Goal: Task Accomplishment & Management: Use online tool/utility

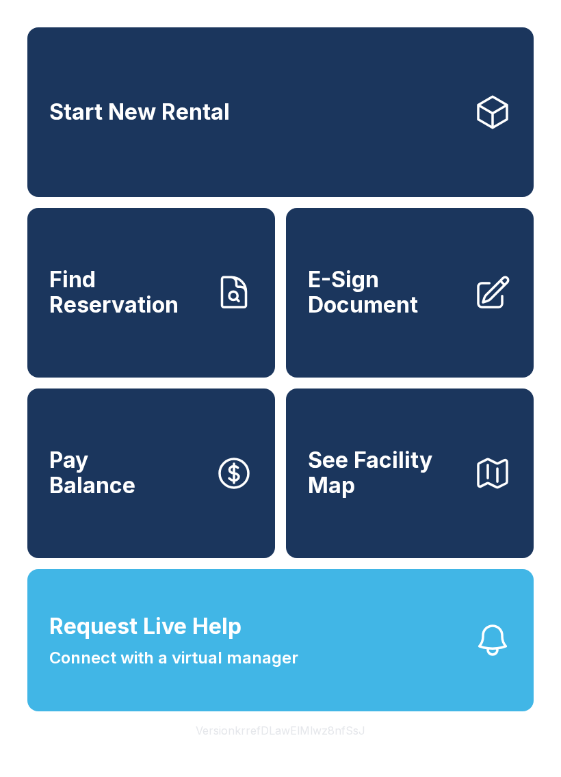
click at [390, 701] on button "Request Live Help Connect with a virtual manager" at bounding box center [280, 640] width 506 height 142
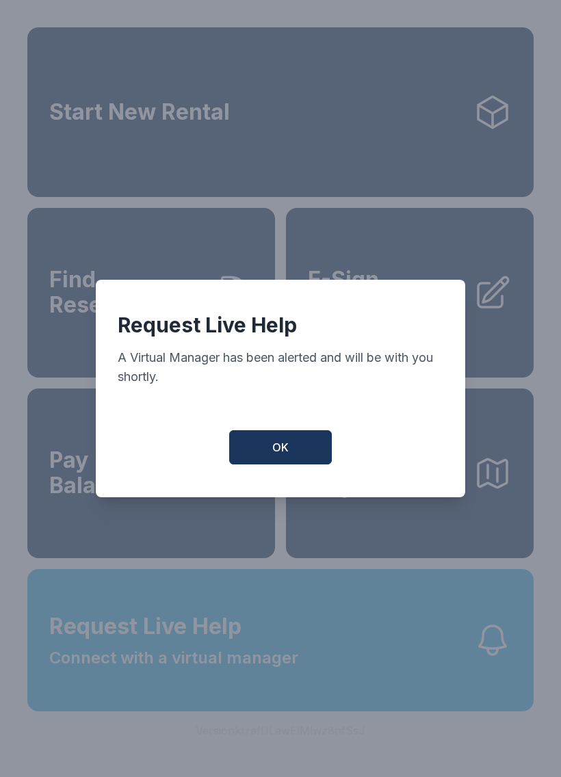
click at [290, 464] on button "OK" at bounding box center [280, 447] width 103 height 34
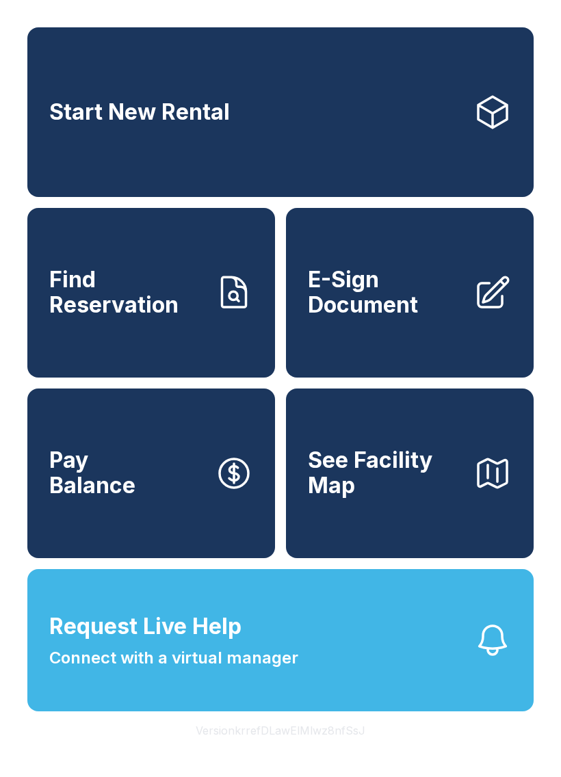
click at [322, 114] on link "Start New Rental" at bounding box center [280, 112] width 506 height 170
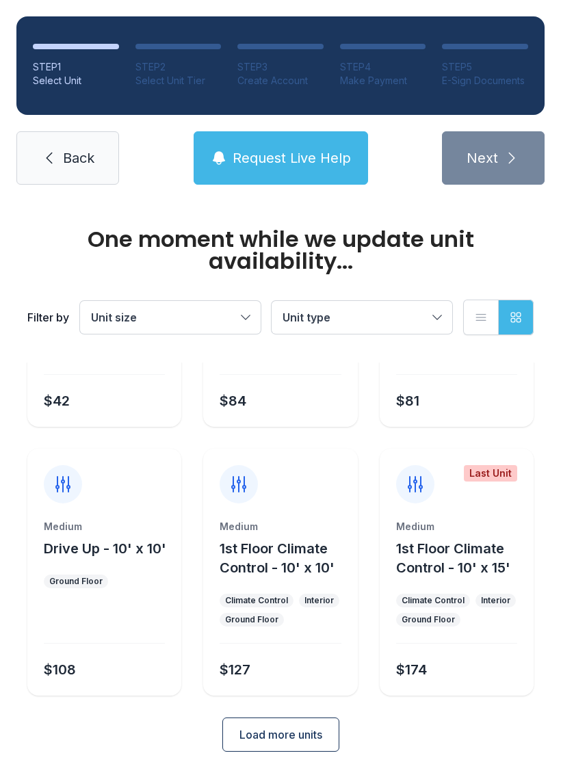
scroll to position [185, 0]
click at [368, 766] on div "One moment while we update unit availability... Filter by Unit size Unit type L…" at bounding box center [280, 411] width 561 height 791
click at [142, 764] on div "One moment while we update unit availability... Filter by Unit size Unit type L…" at bounding box center [280, 411] width 561 height 791
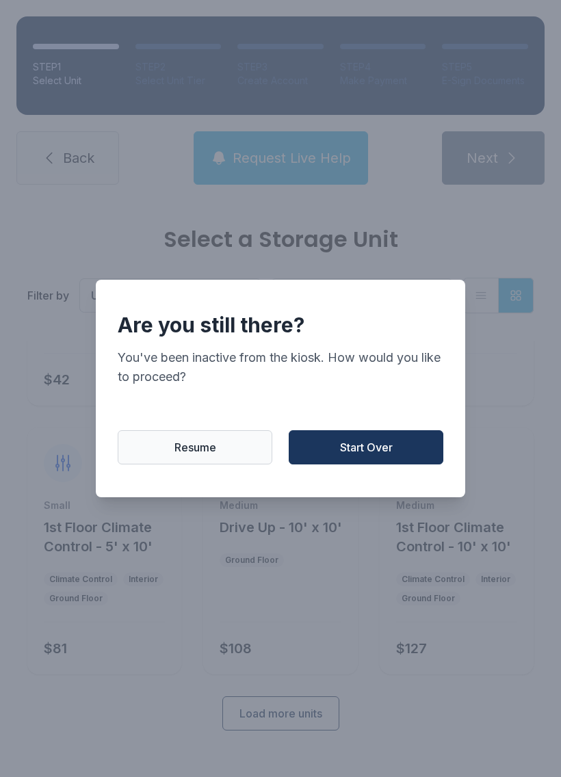
click at [342, 456] on span "Start Over" at bounding box center [366, 447] width 53 height 16
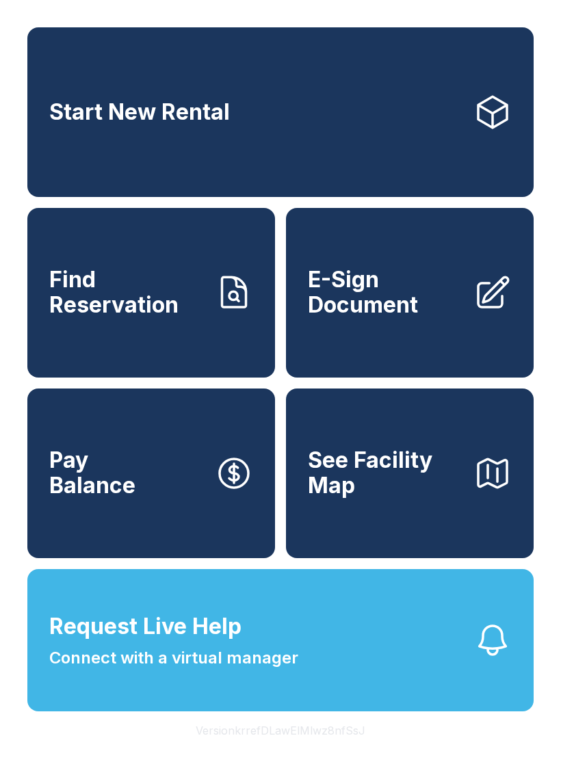
click at [112, 524] on button "Pay Balance" at bounding box center [151, 474] width 248 height 170
click at [378, 318] on span "E-Sign Document" at bounding box center [385, 293] width 155 height 50
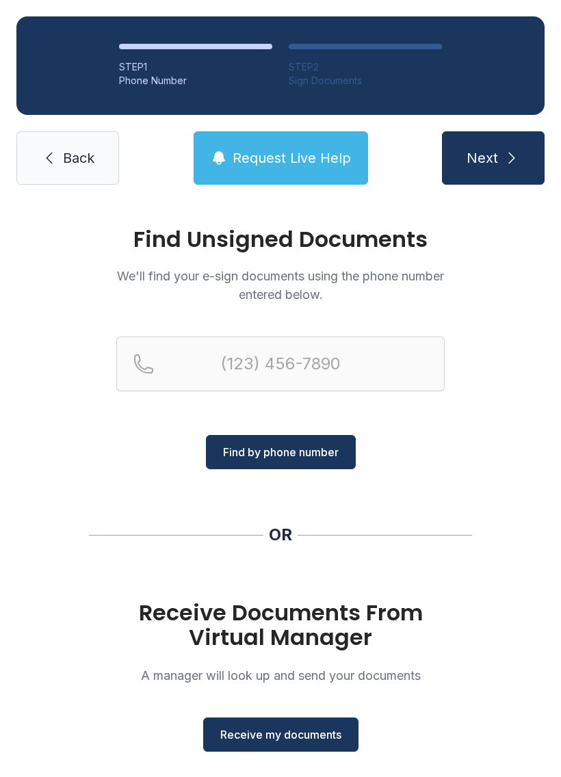
click at [265, 738] on span "Receive my documents" at bounding box center [280, 735] width 121 height 16
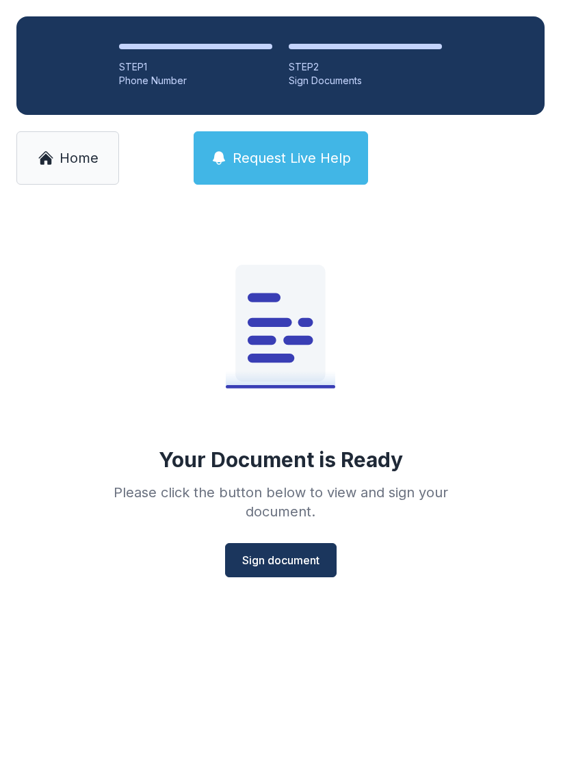
click at [284, 565] on span "Sign document" at bounding box center [280, 560] width 77 height 16
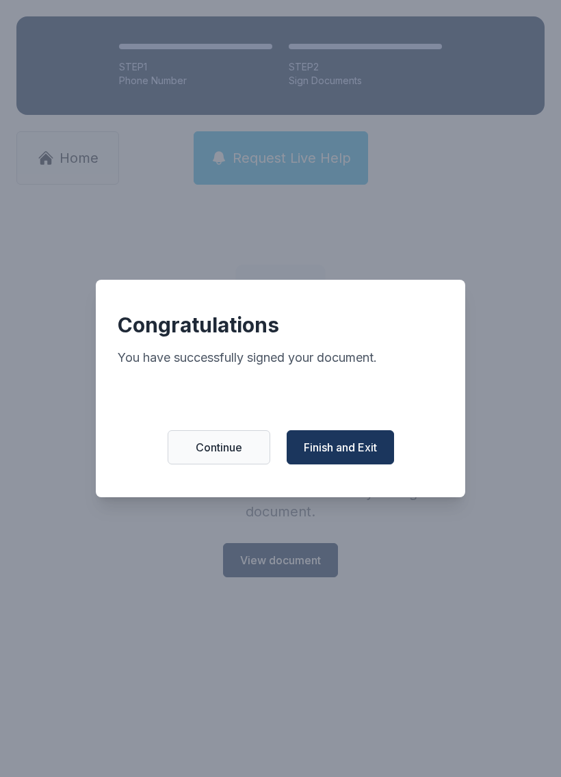
click at [344, 455] on span "Finish and Exit" at bounding box center [340, 447] width 73 height 16
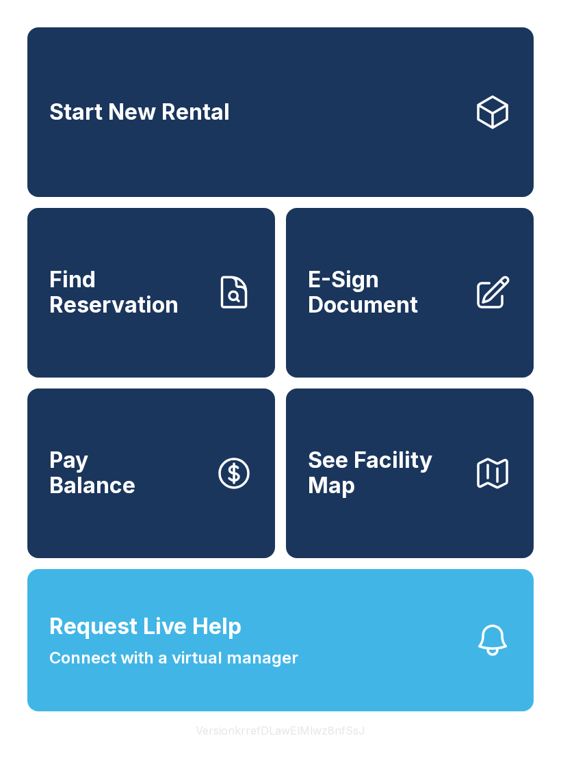
click at [391, 318] on span "E-Sign Document" at bounding box center [385, 293] width 155 height 50
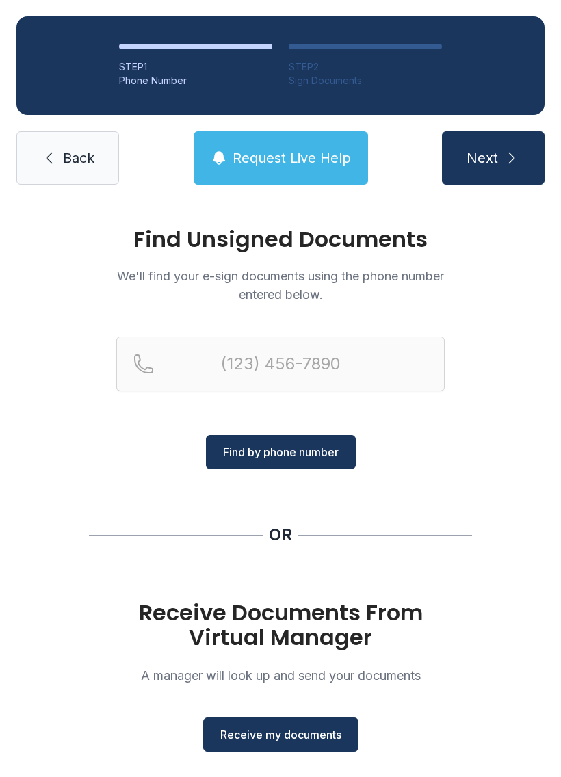
click at [273, 719] on button "Receive my documents" at bounding box center [280, 735] width 155 height 34
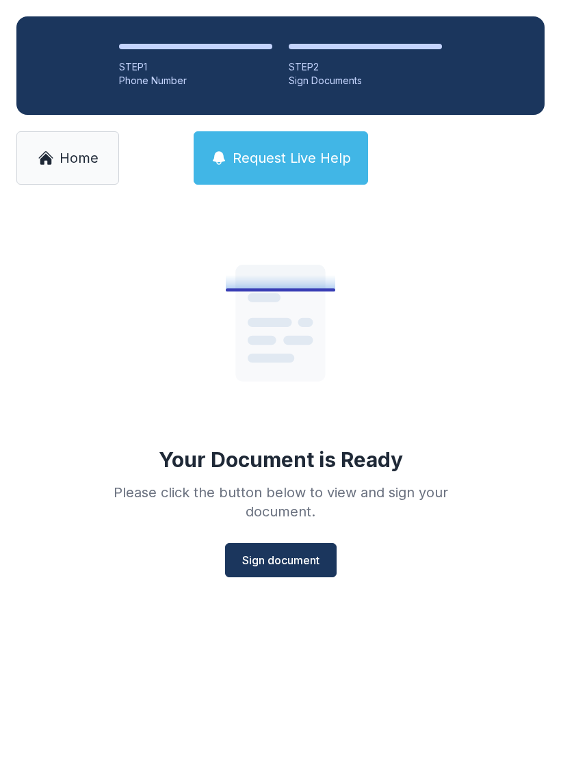
click at [272, 561] on span "Sign document" at bounding box center [280, 560] width 77 height 16
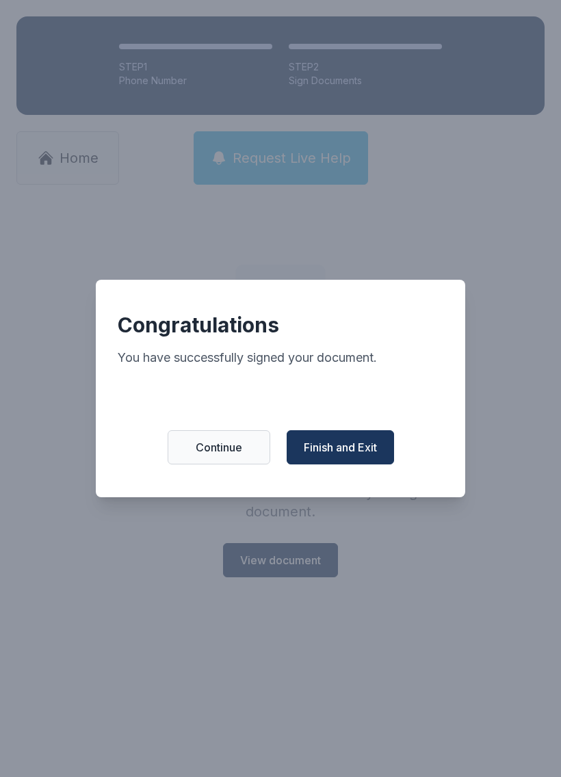
click at [345, 432] on div "Congratulations You have successfully signed your document. Continue Finish and…" at bounding box center [281, 389] width 370 height 218
click at [339, 456] on span "Finish and Exit" at bounding box center [340, 447] width 73 height 16
